Goal: Entertainment & Leisure: Browse casually

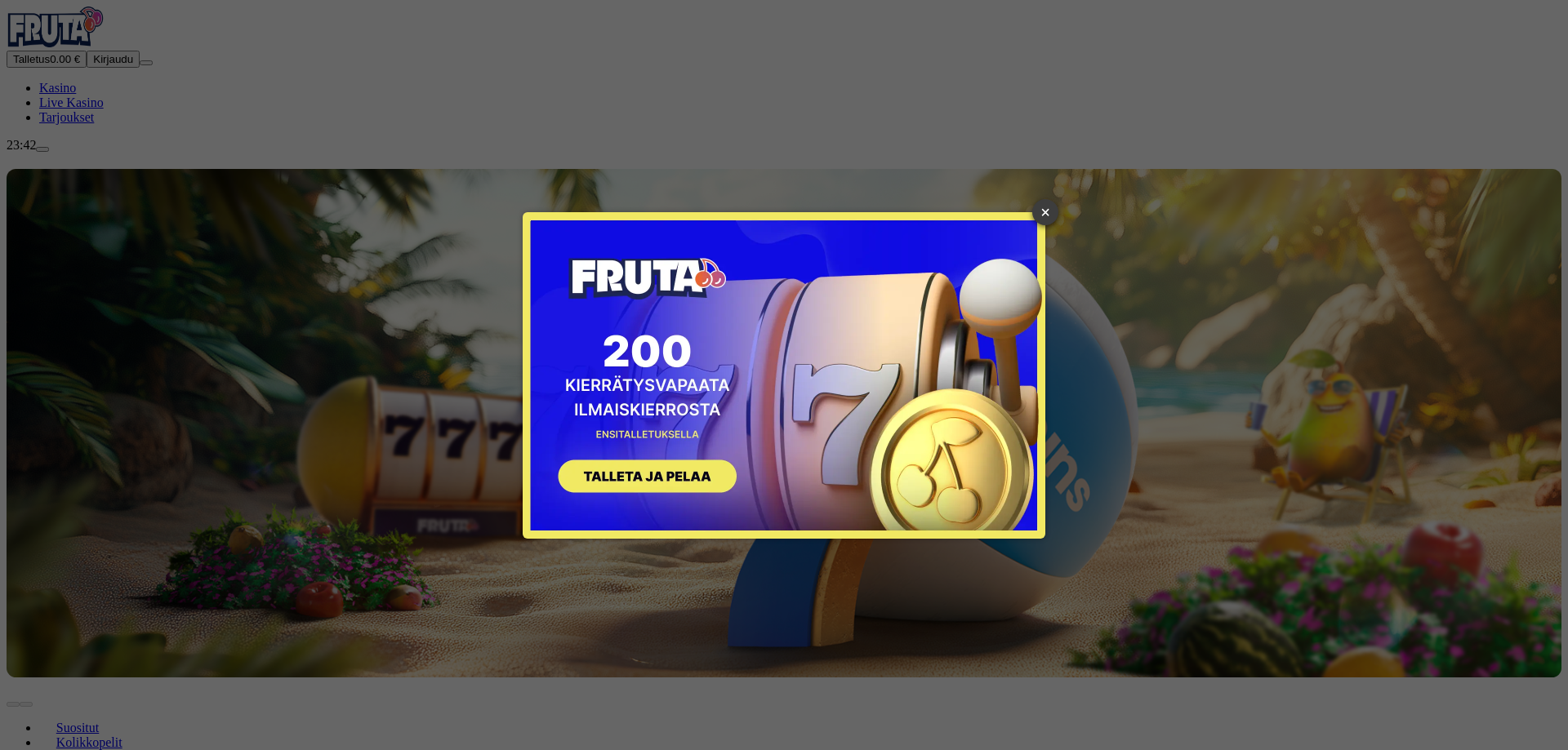
click at [1048, 208] on link "×" at bounding box center [1045, 212] width 27 height 27
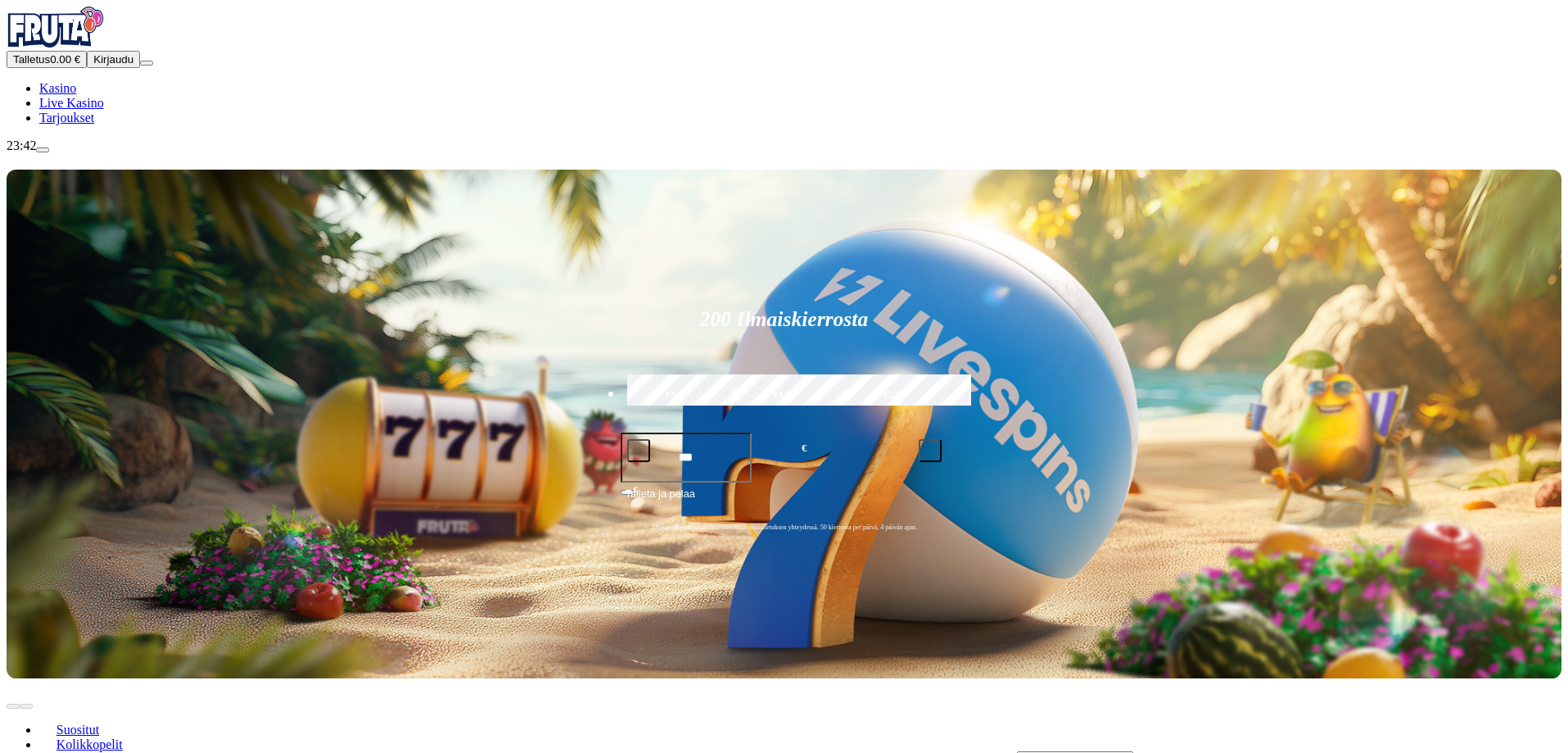
click at [96, 66] on span "Kirjaudu" at bounding box center [113, 59] width 40 height 12
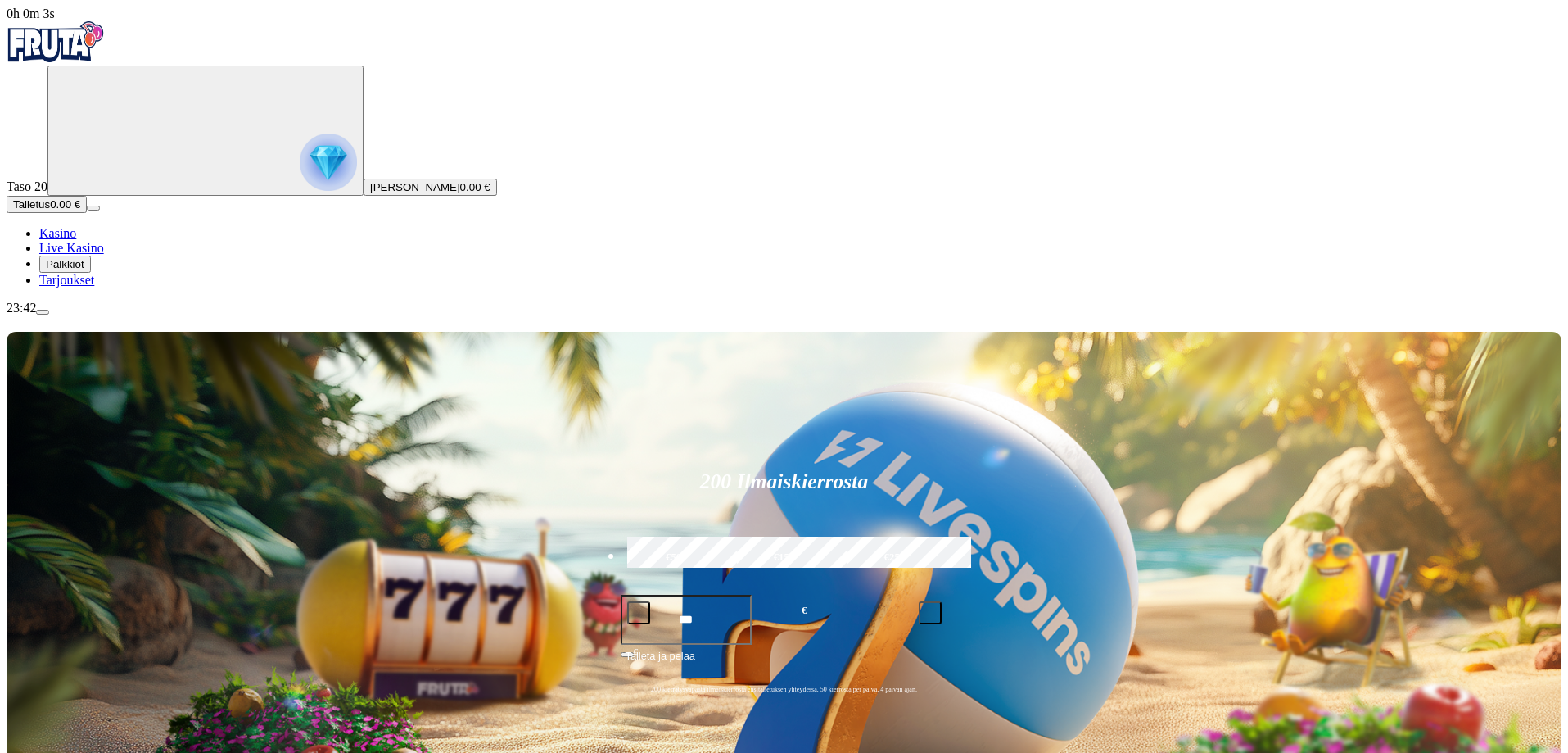
click at [85, 270] on span "Palkkiot" at bounding box center [65, 264] width 38 height 12
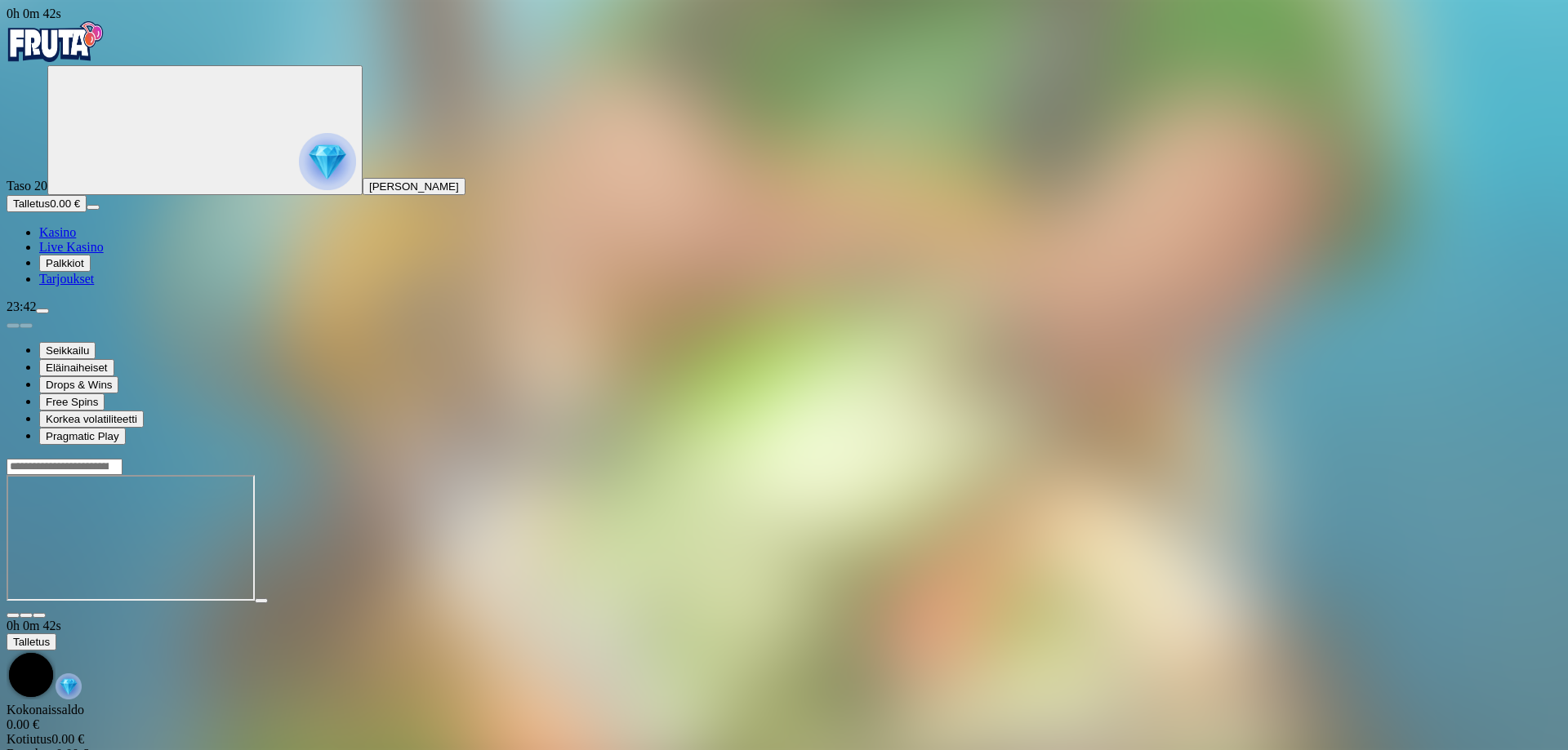
click at [39, 615] on span "fullscreen icon" at bounding box center [39, 615] width 0 height 0
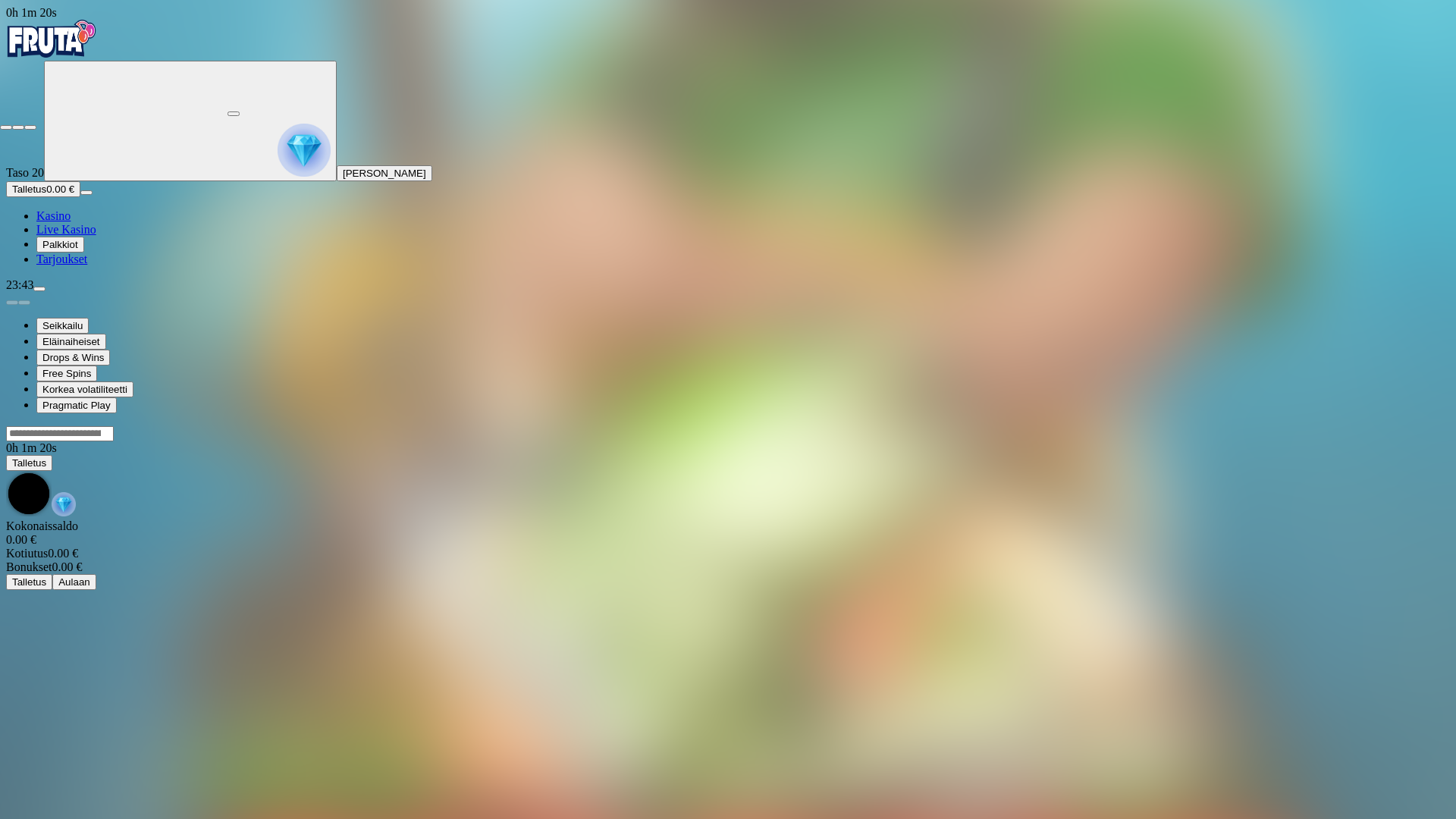
click at [6, 128] on span "close icon" at bounding box center [6, 128] width 0 height 0
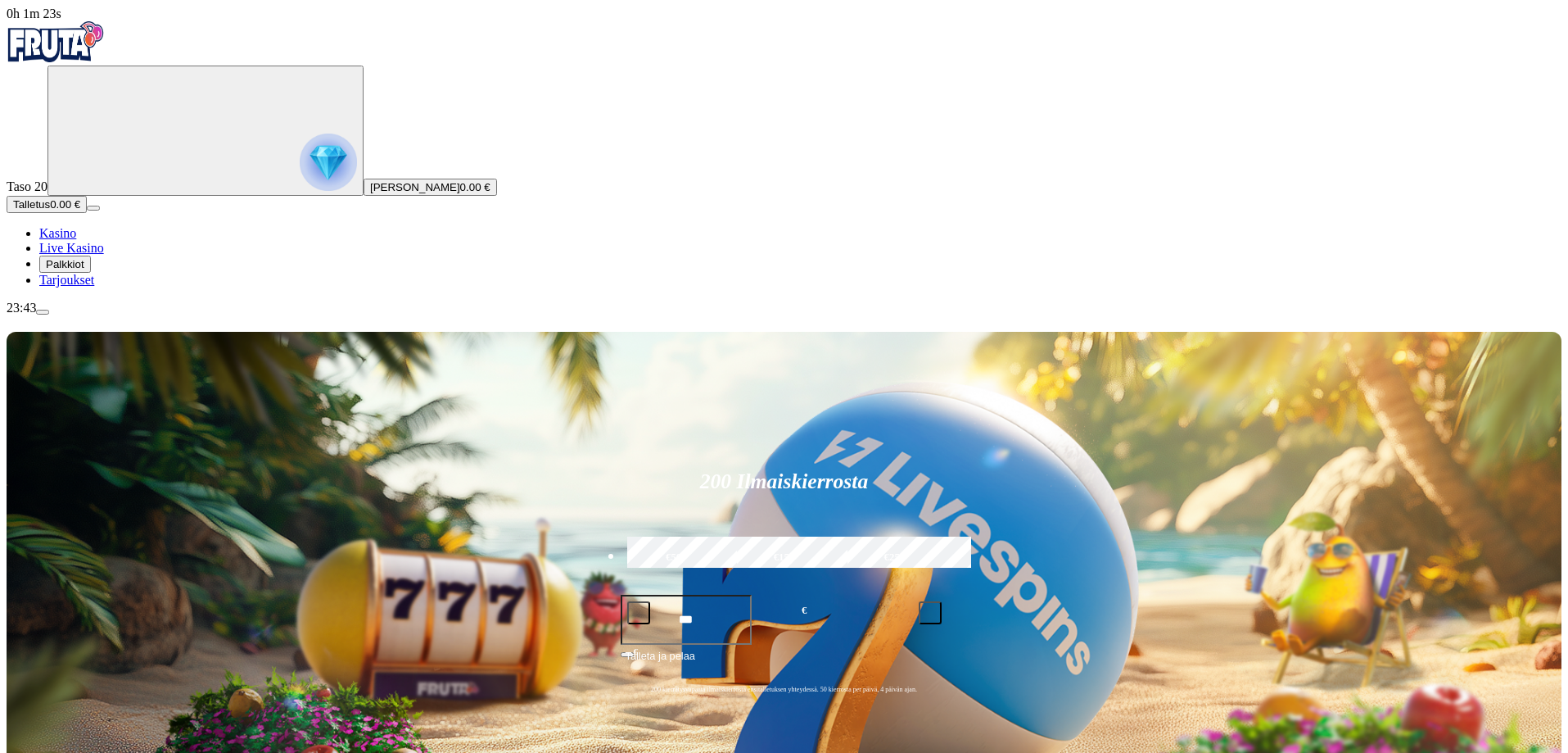
click at [85, 270] on span "Palkkiot" at bounding box center [65, 264] width 38 height 12
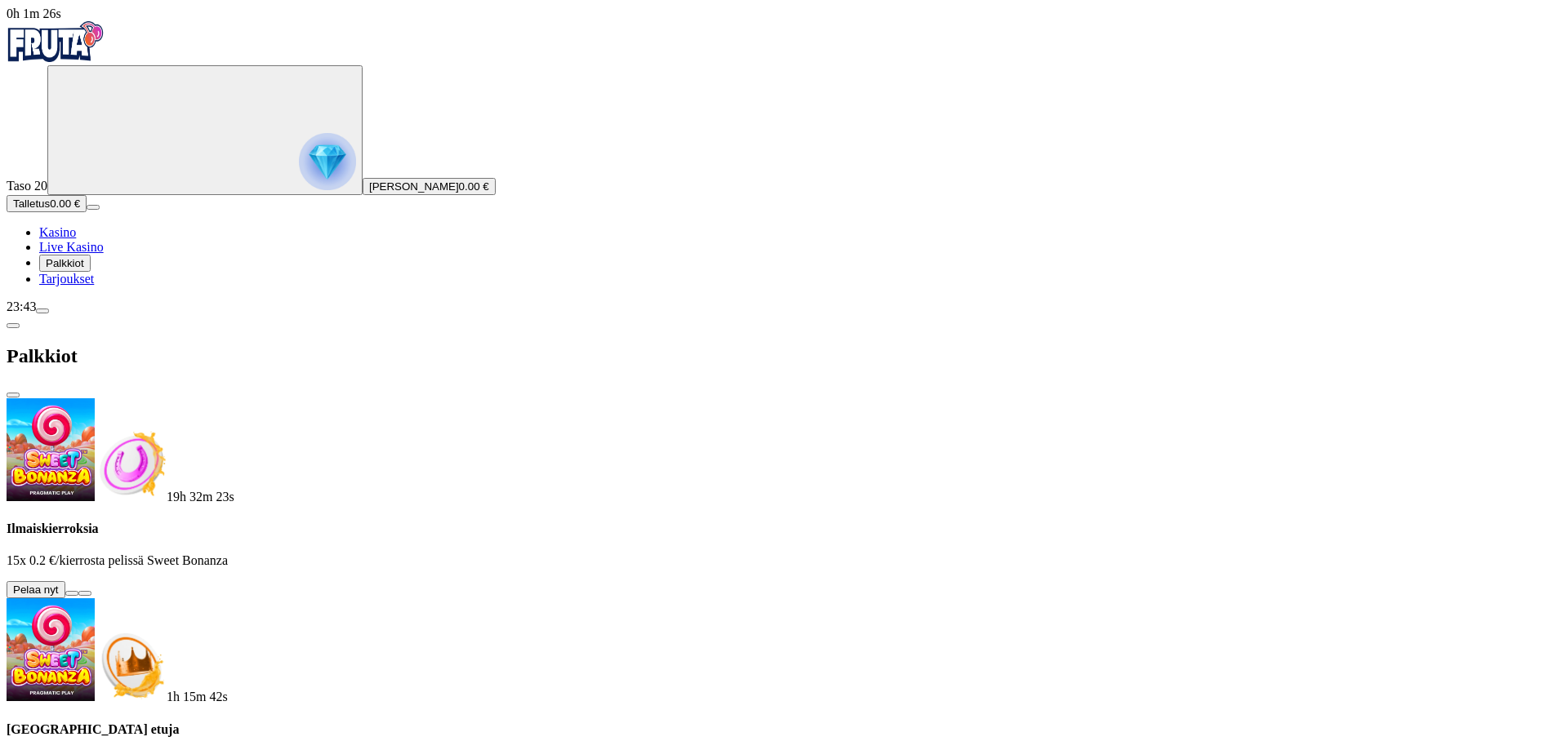
click at [79, 591] on button at bounding box center [72, 593] width 13 height 5
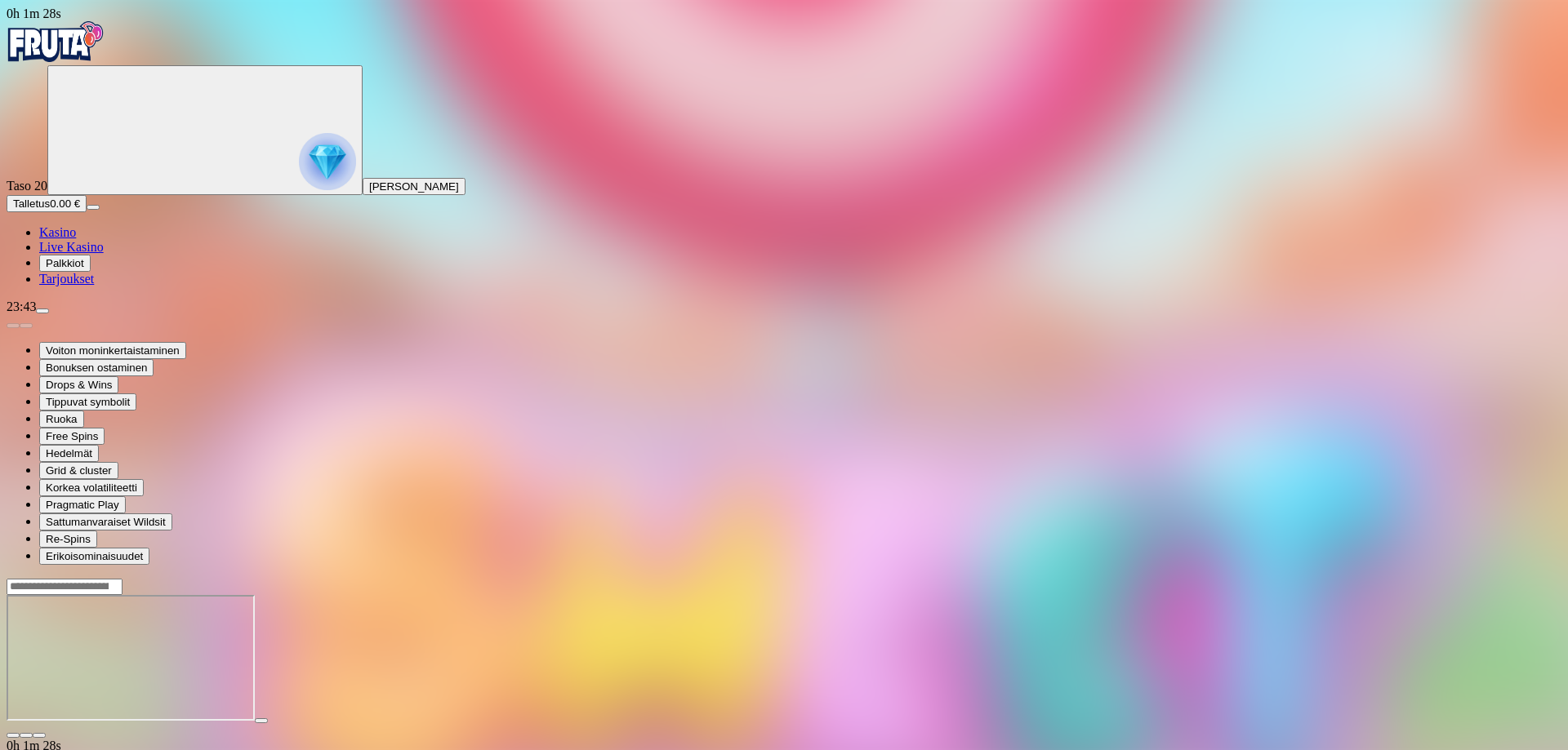
click at [39, 736] on span "fullscreen icon" at bounding box center [39, 736] width 0 height 0
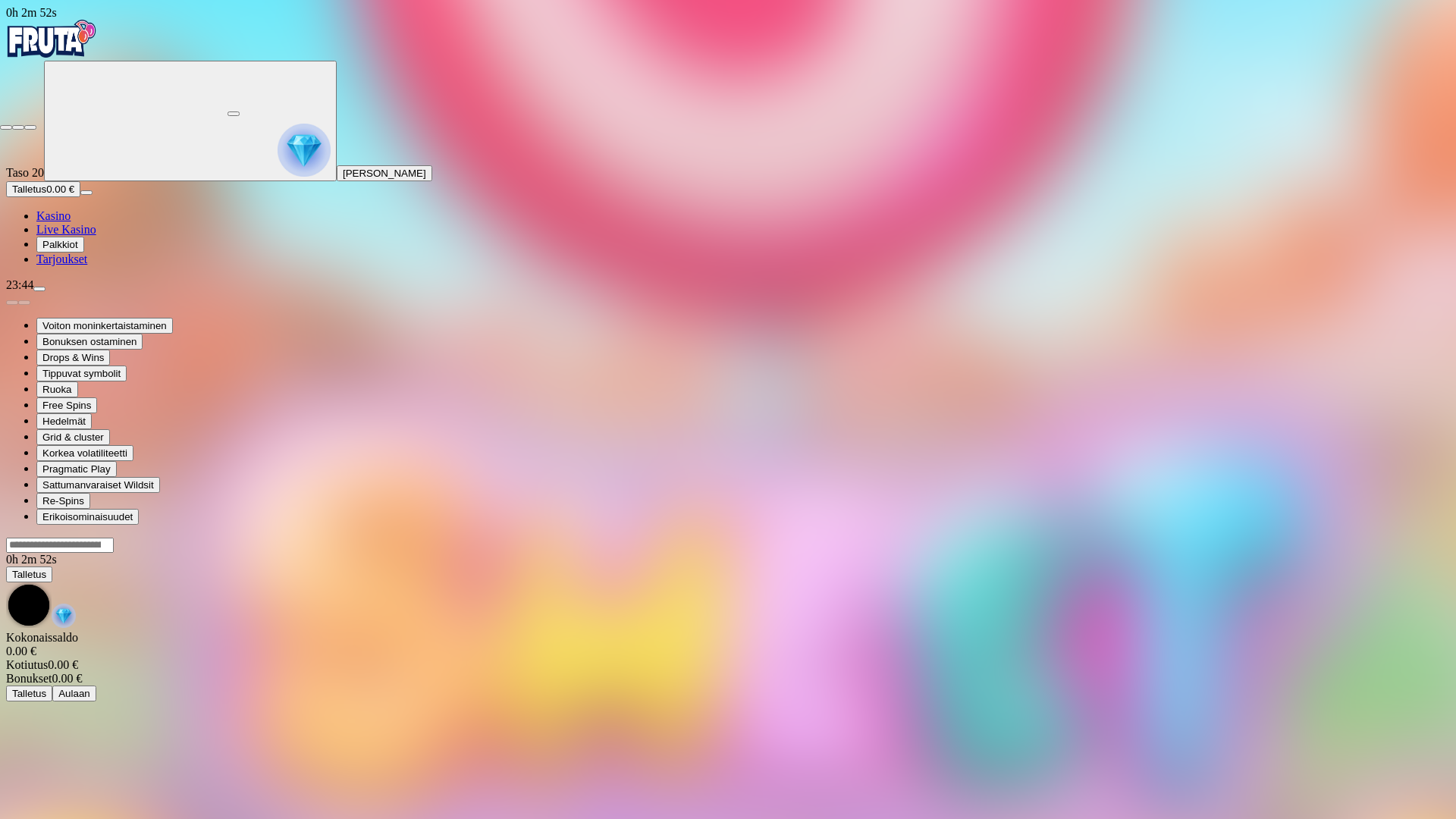
click at [6, 128] on span "close icon" at bounding box center [6, 128] width 0 height 0
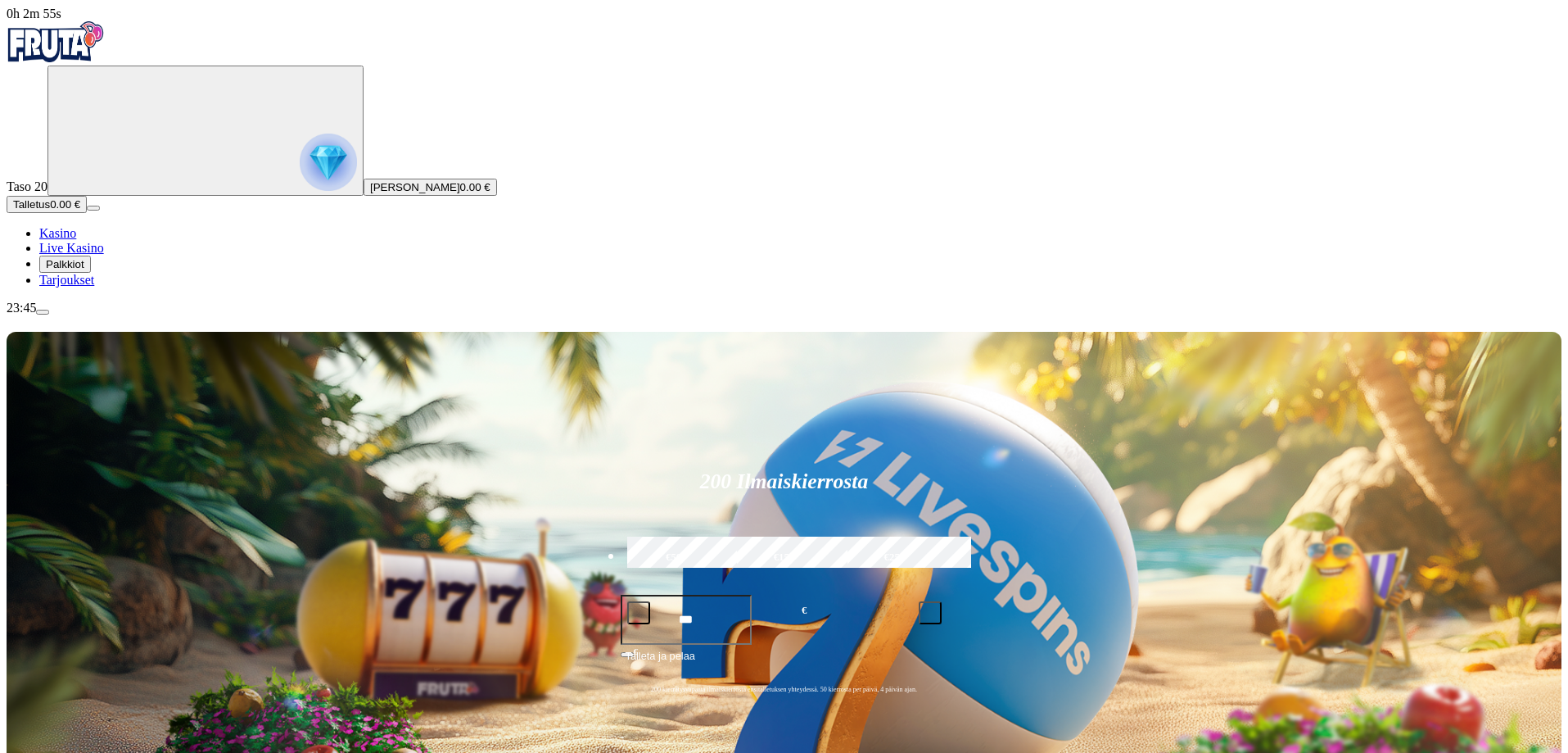
click at [43, 312] on span "menu icon" at bounding box center [43, 312] width 0 height 0
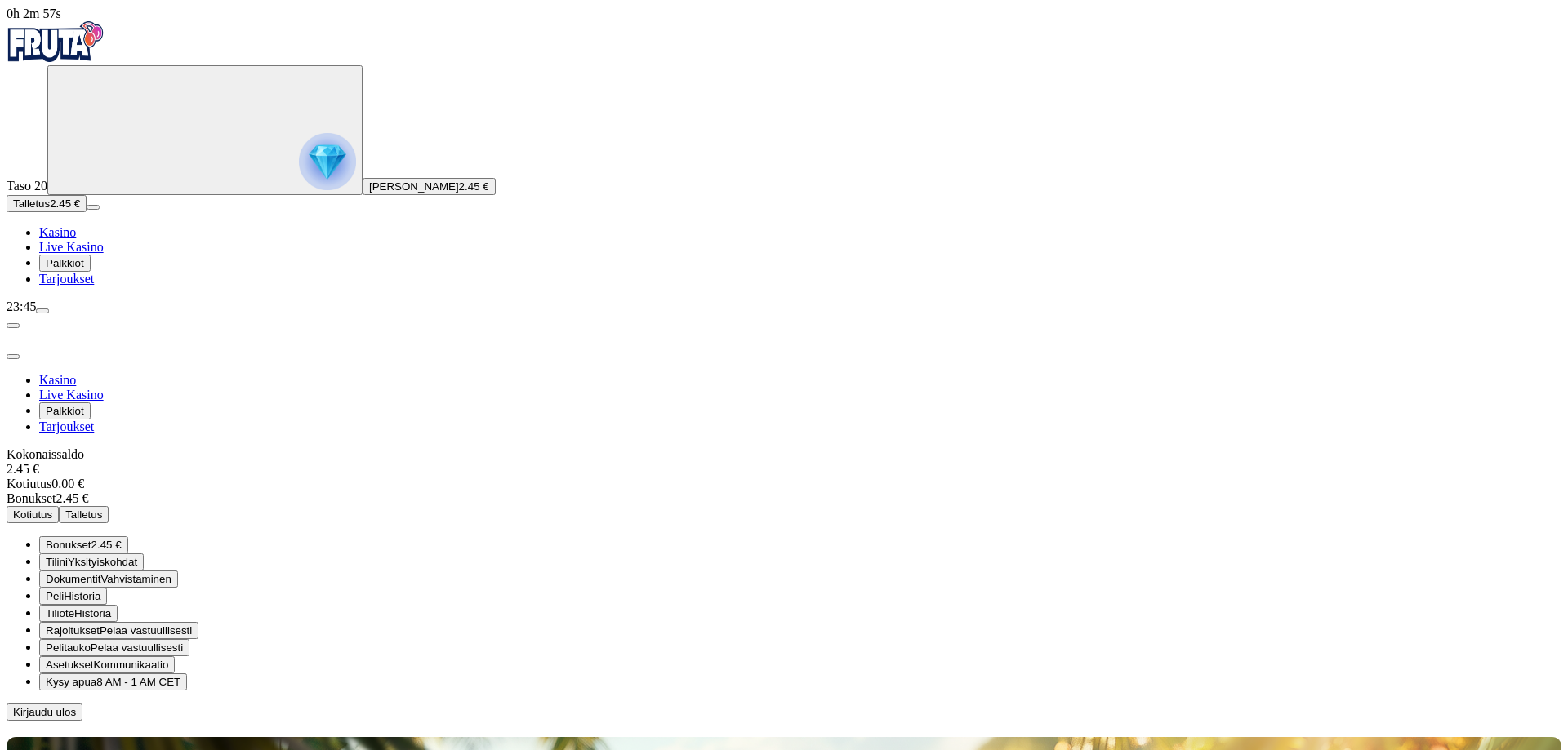
click at [43, 311] on span "menu icon" at bounding box center [43, 311] width 0 height 0
click at [13, 357] on span "close icon" at bounding box center [13, 357] width 0 height 0
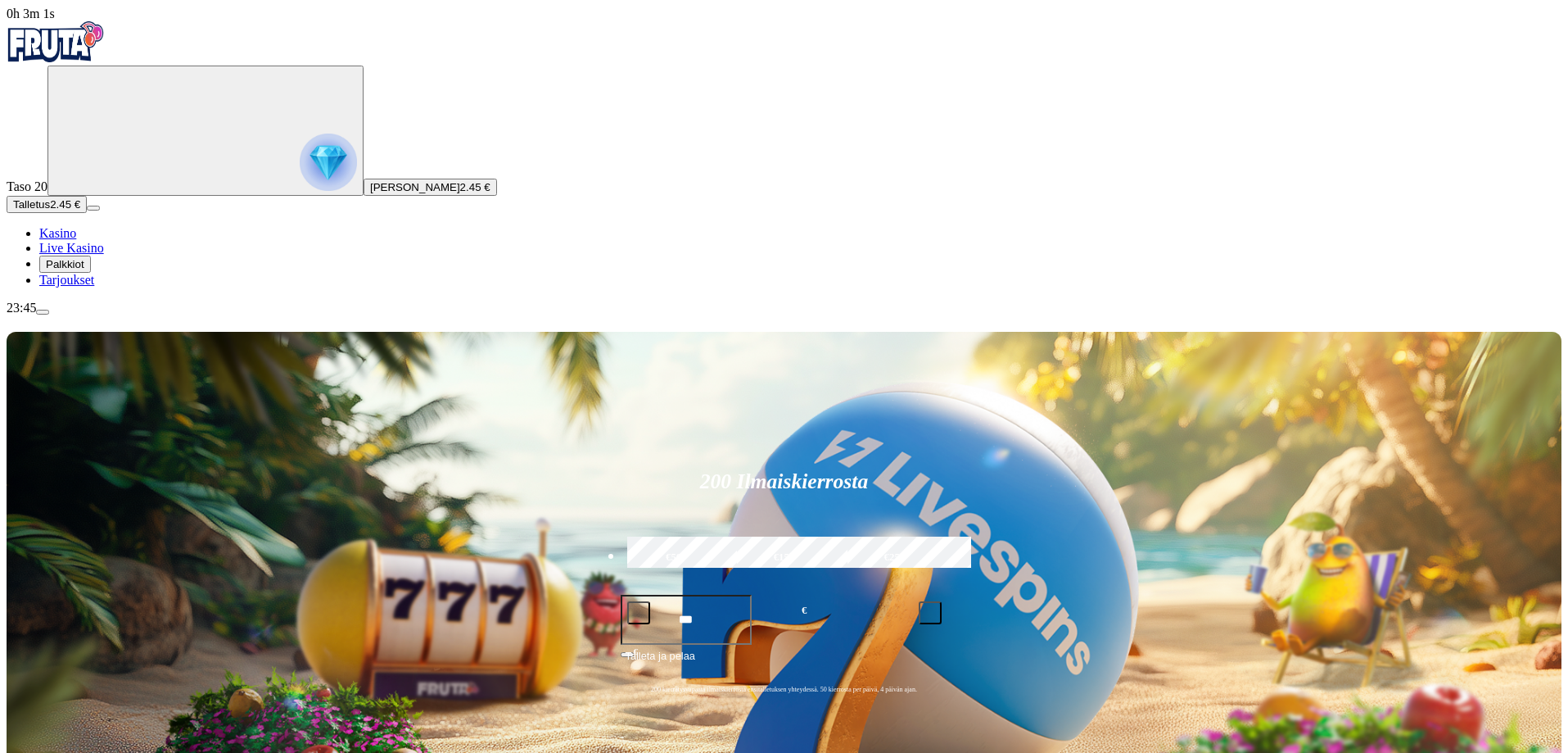
click at [75, 240] on span "Kasino" at bounding box center [57, 233] width 37 height 14
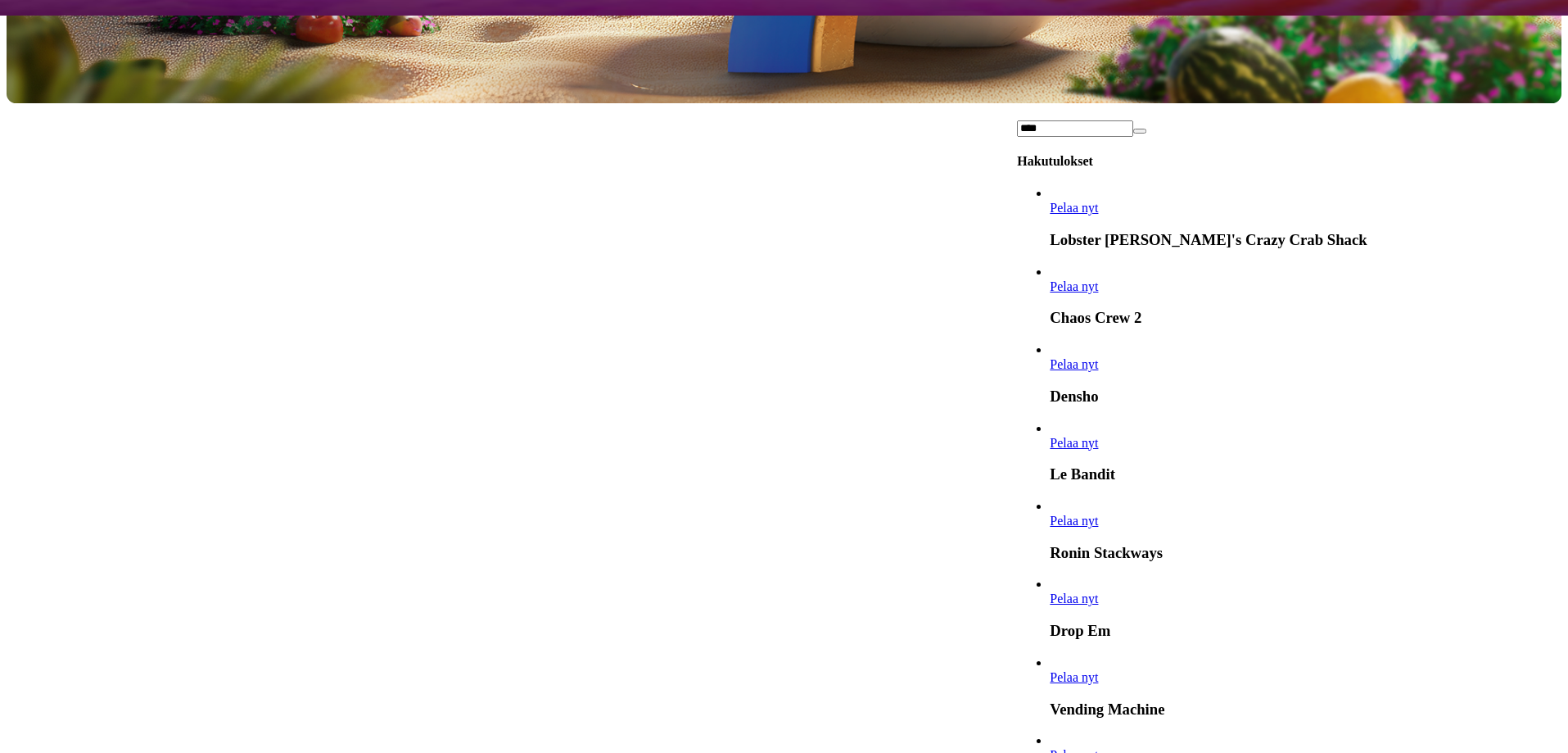
scroll to position [11418, 0]
type input "****"
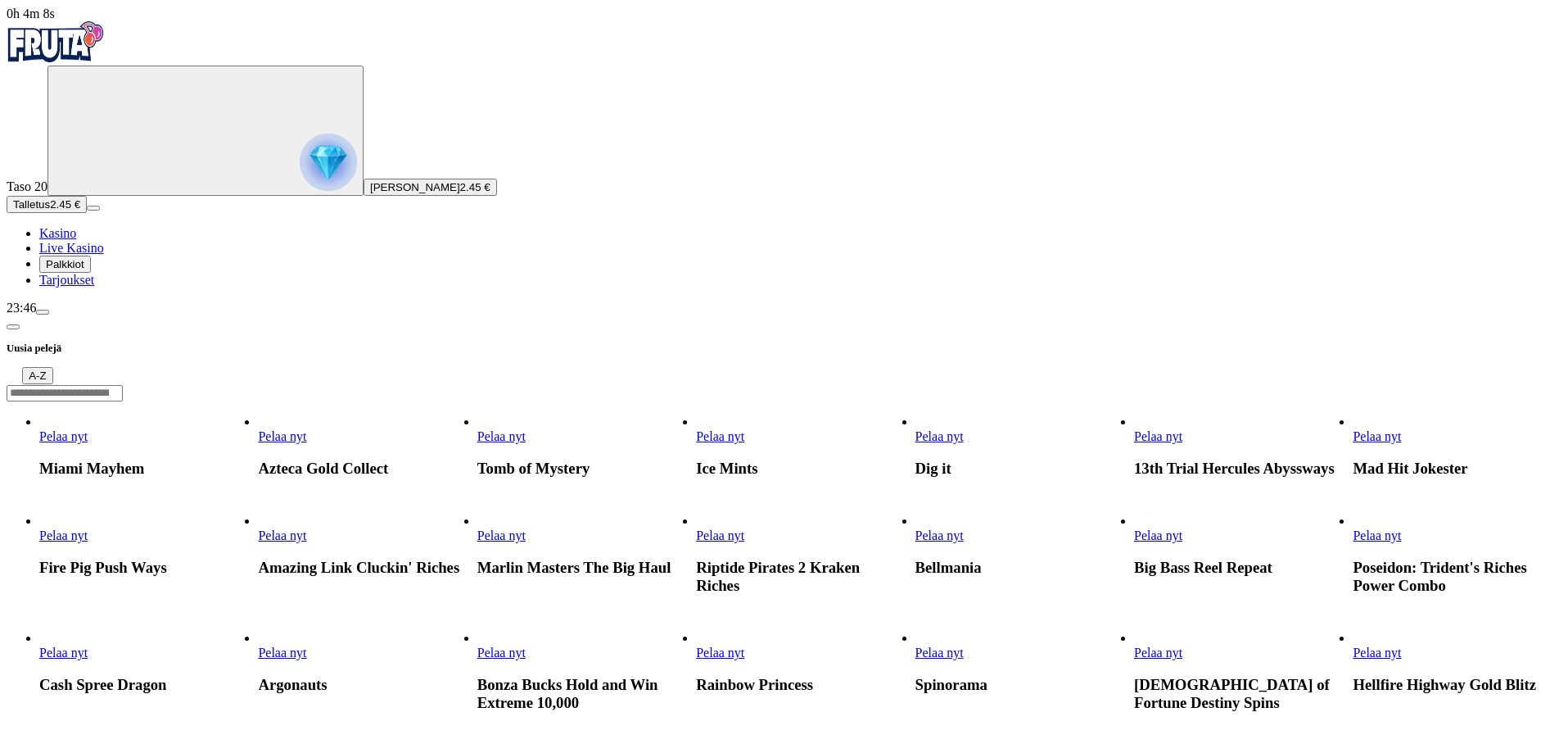
click at [526, 528] on span "Pelaa nyt" at bounding box center [501, 535] width 49 height 14
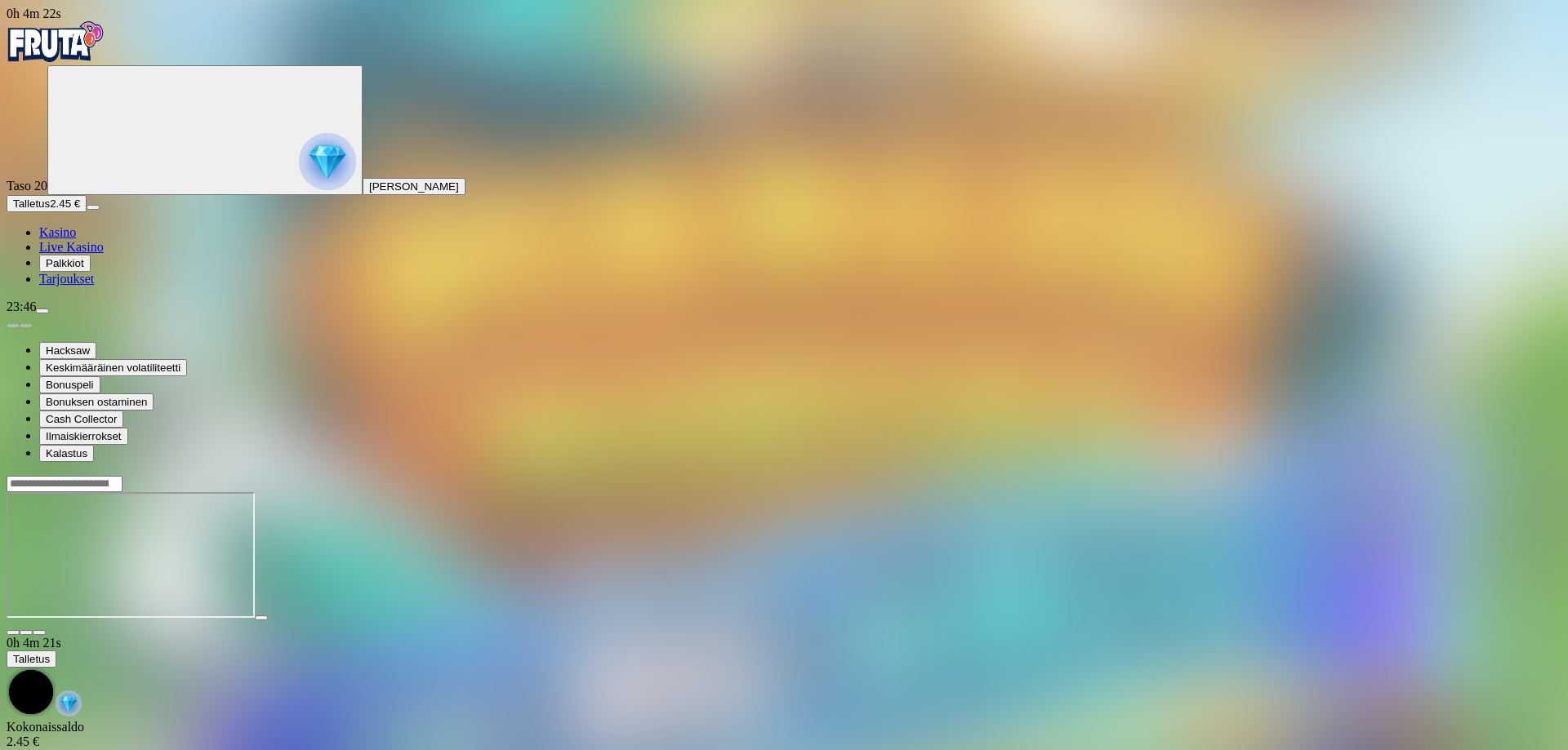
click at [39, 632] on span "fullscreen icon" at bounding box center [39, 632] width 0 height 0
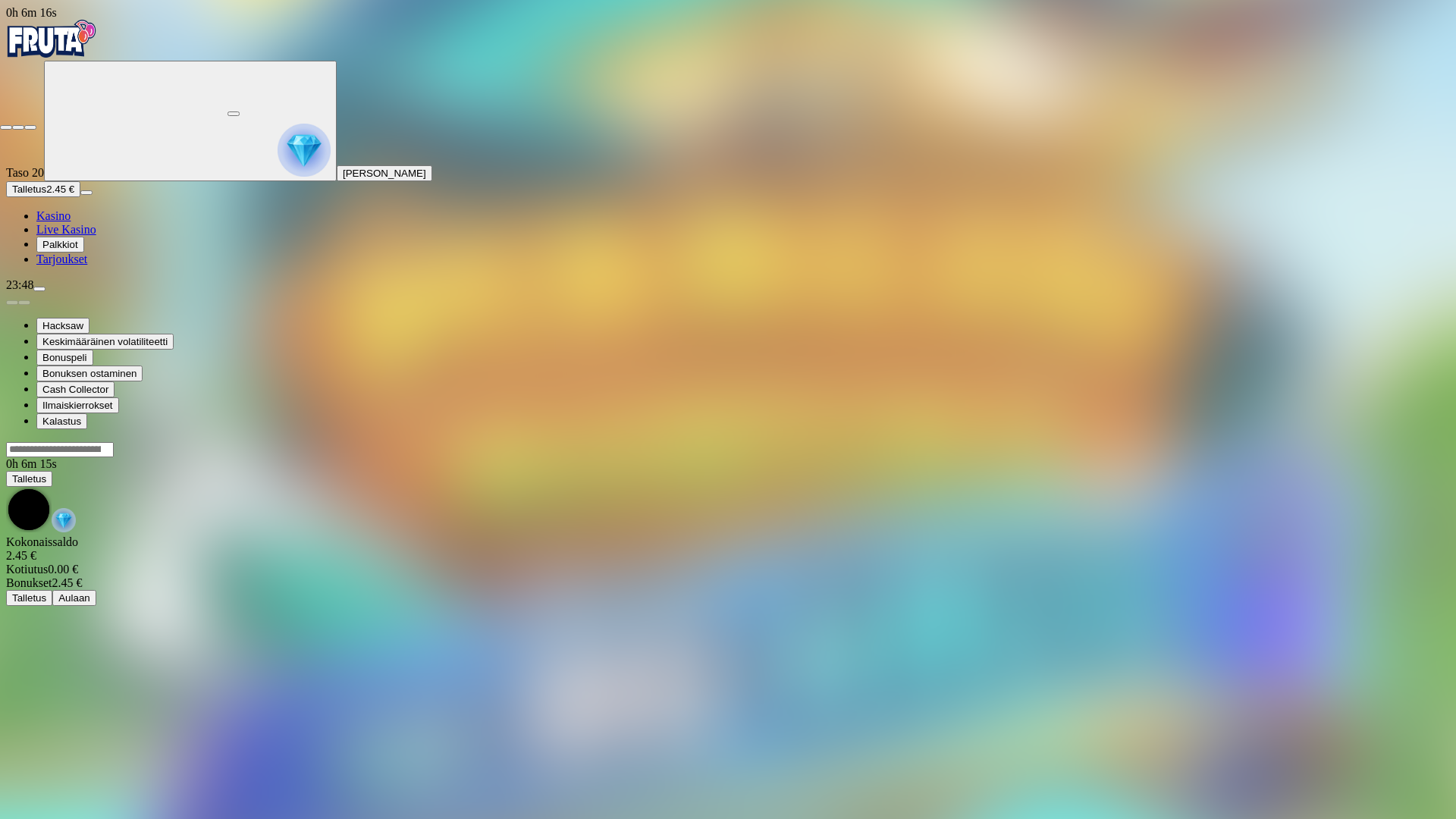
drag, startPoint x: 1439, startPoint y: 13, endPoint x: 1424, endPoint y: 18, distance: 15.8
click at [6, 128] on span "close icon" at bounding box center [6, 128] width 0 height 0
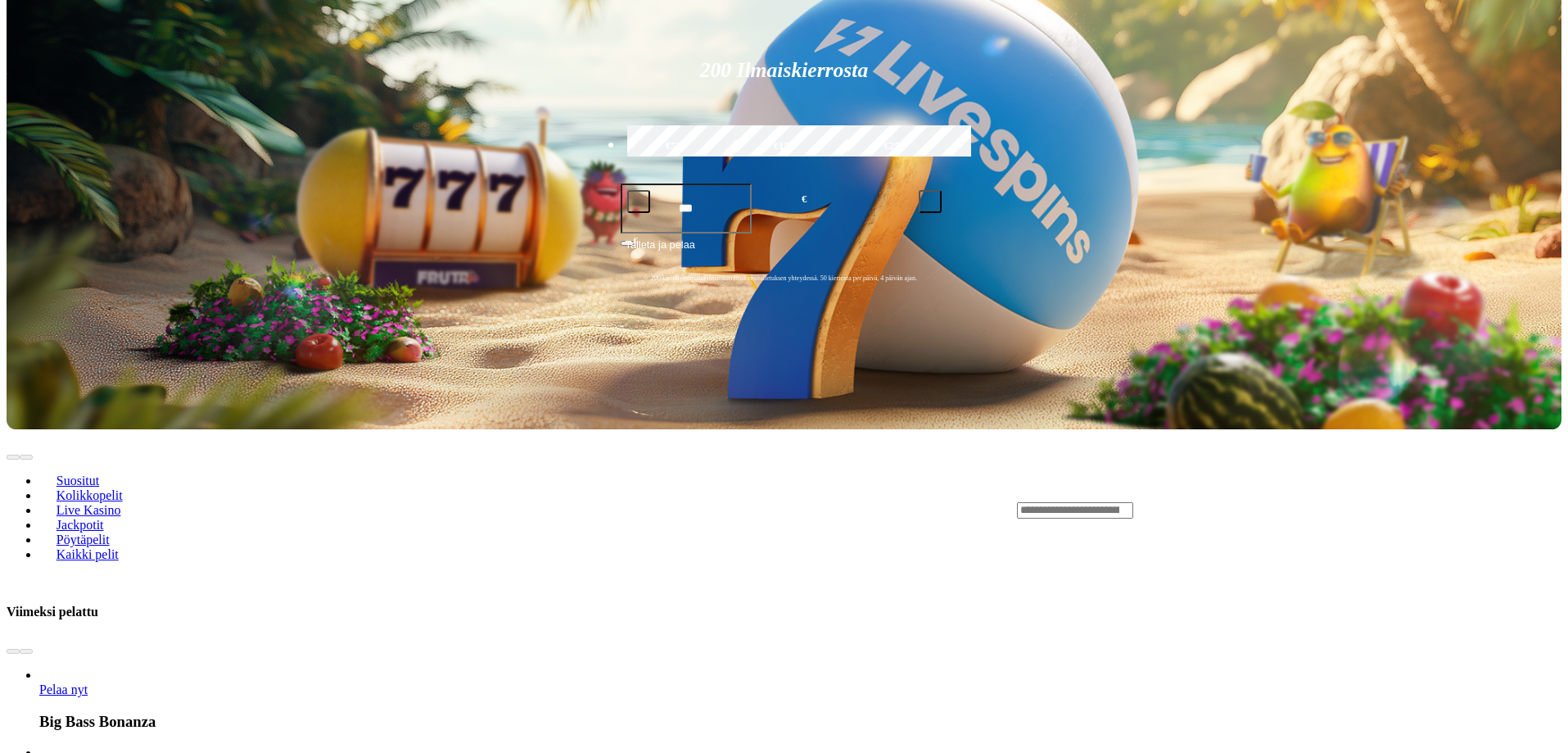
scroll to position [491, 0]
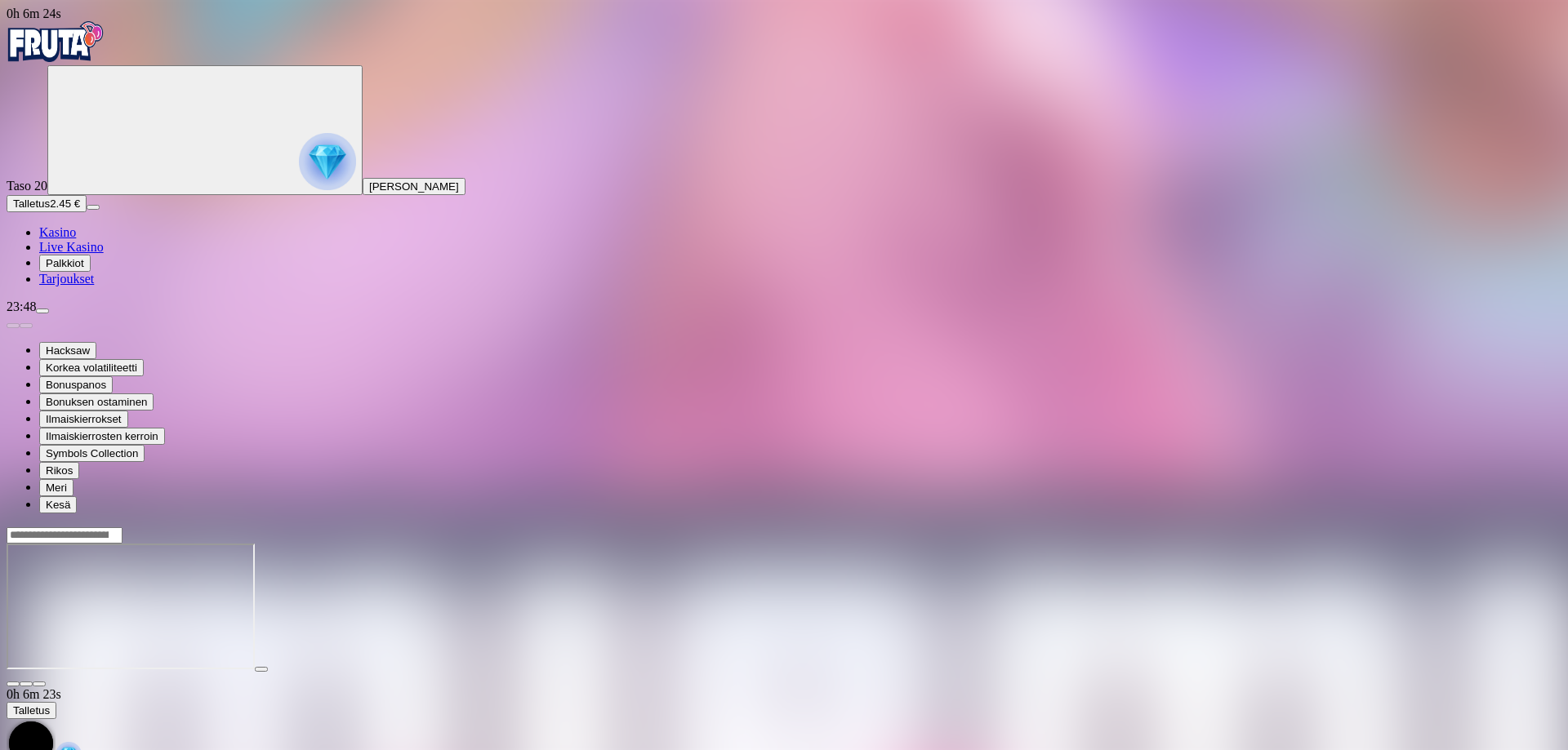
click at [39, 684] on span "fullscreen icon" at bounding box center [39, 684] width 0 height 0
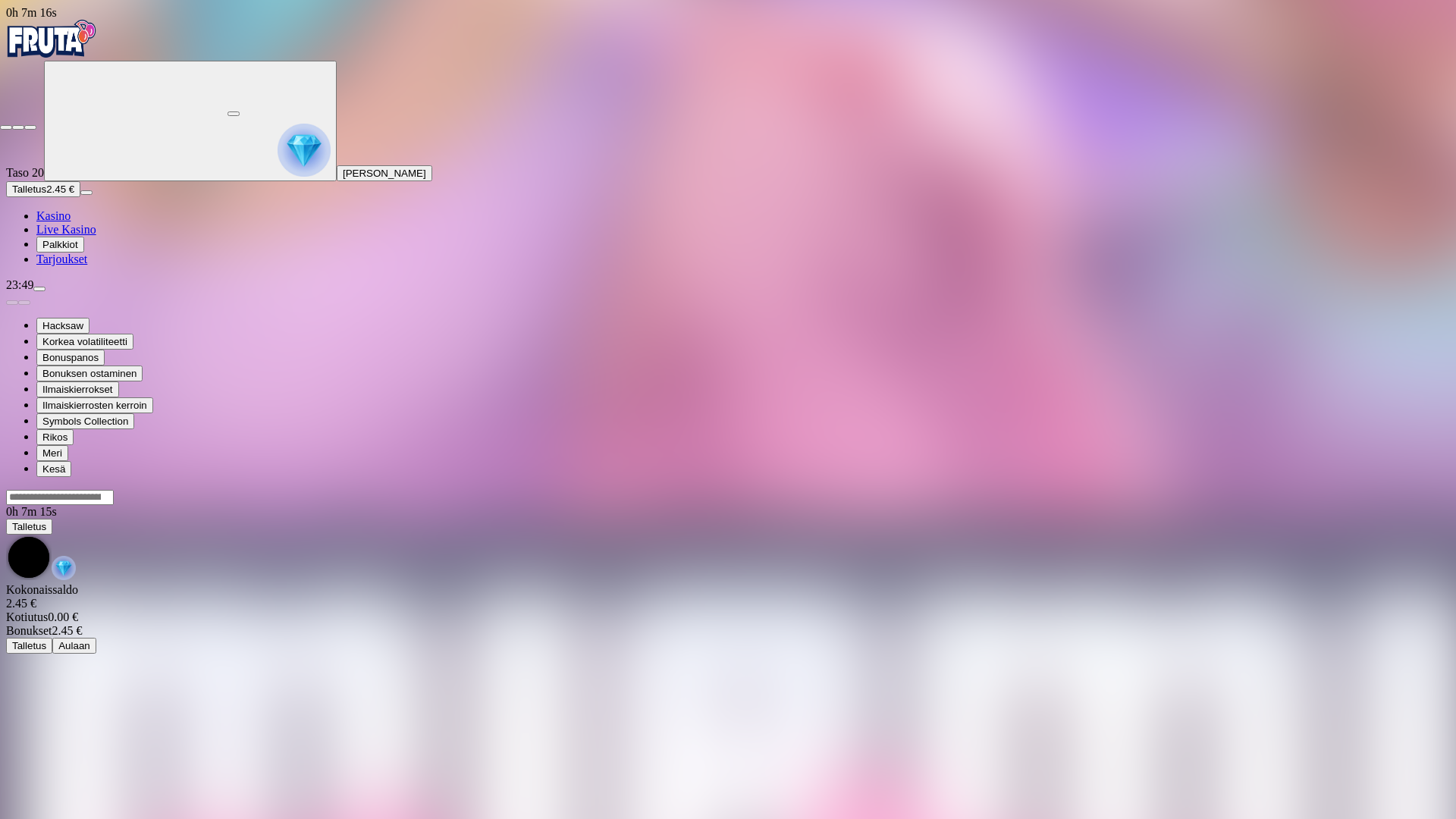
click at [6, 128] on span "close icon" at bounding box center [6, 128] width 0 height 0
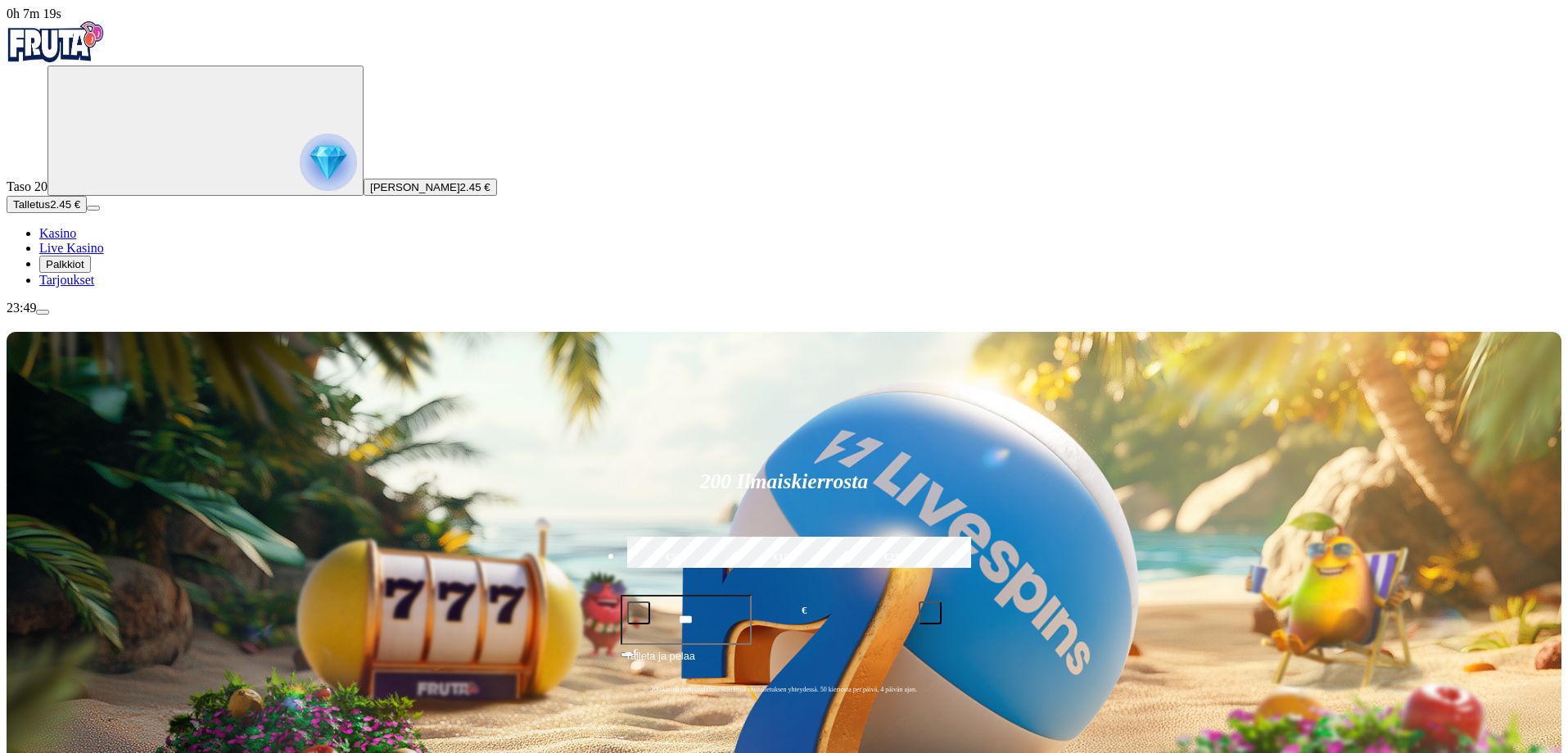
click at [43, 312] on span "menu icon" at bounding box center [43, 312] width 0 height 0
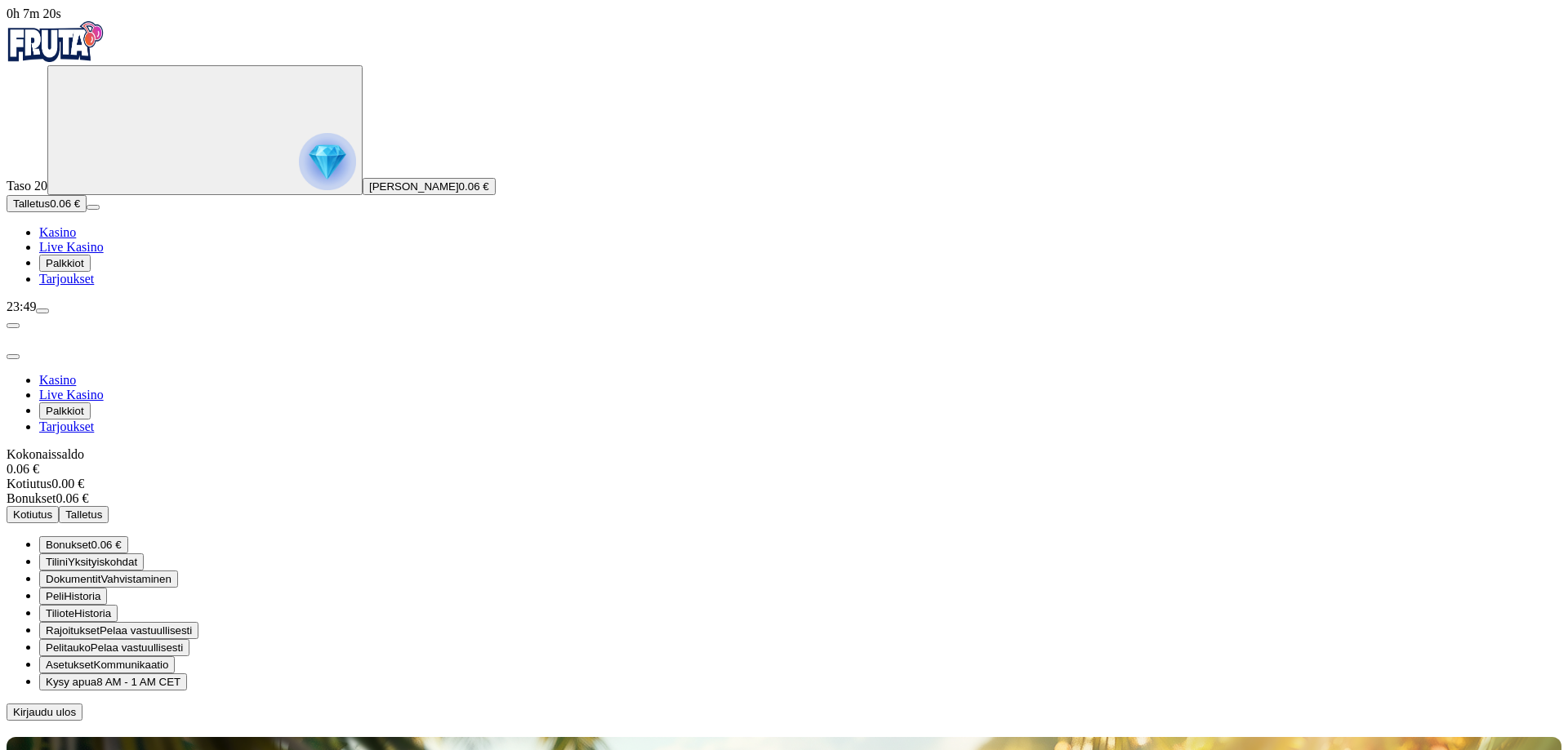
click at [76, 706] on span "Kirjaudu ulos" at bounding box center [45, 712] width 63 height 12
